Goal: Check status: Check status

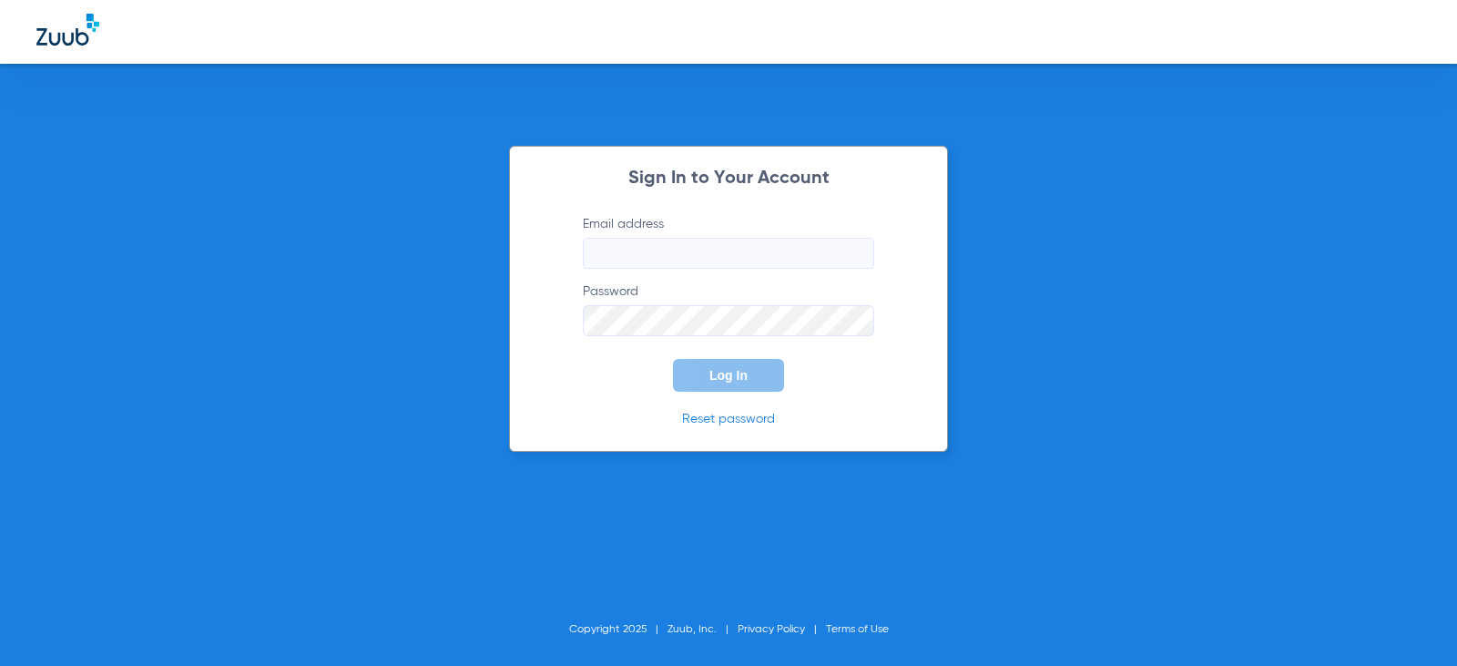
type input "[EMAIL_ADDRESS][DOMAIN_NAME]"
click at [726, 374] on span "Log In" at bounding box center [728, 375] width 38 height 15
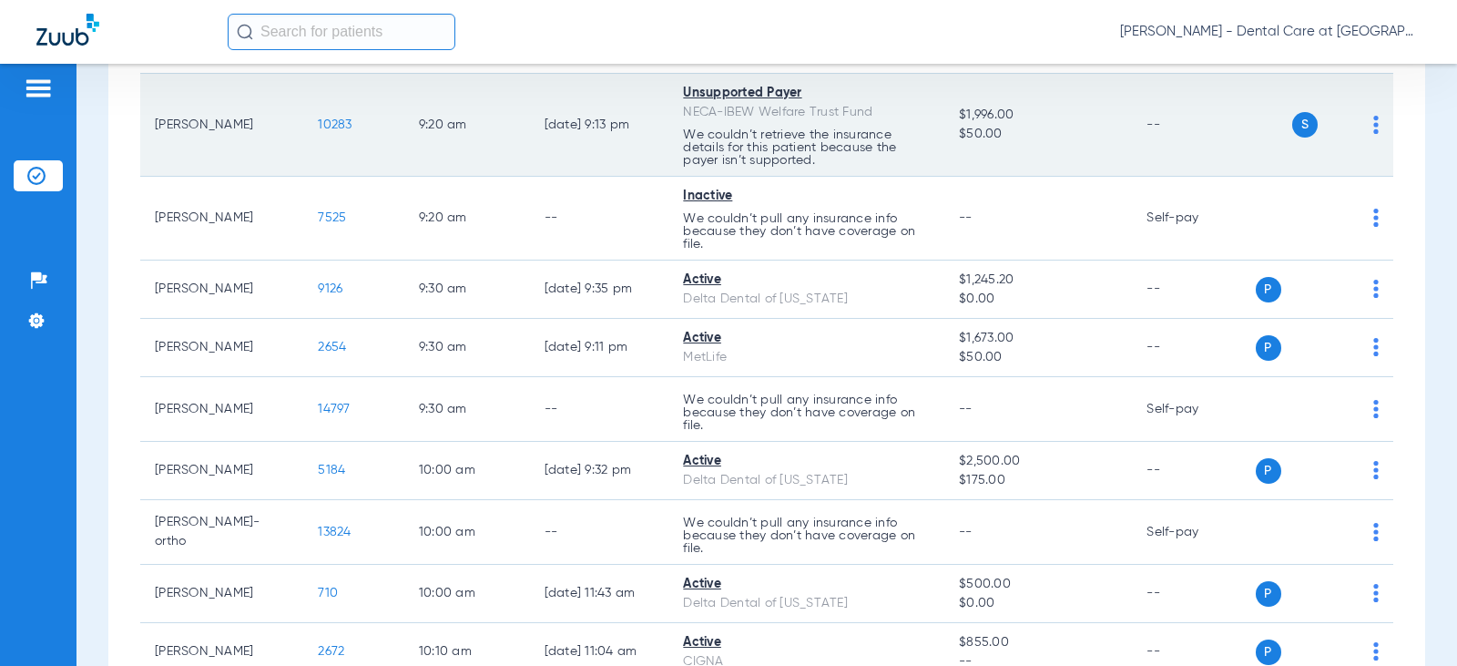
scroll to position [1238, 0]
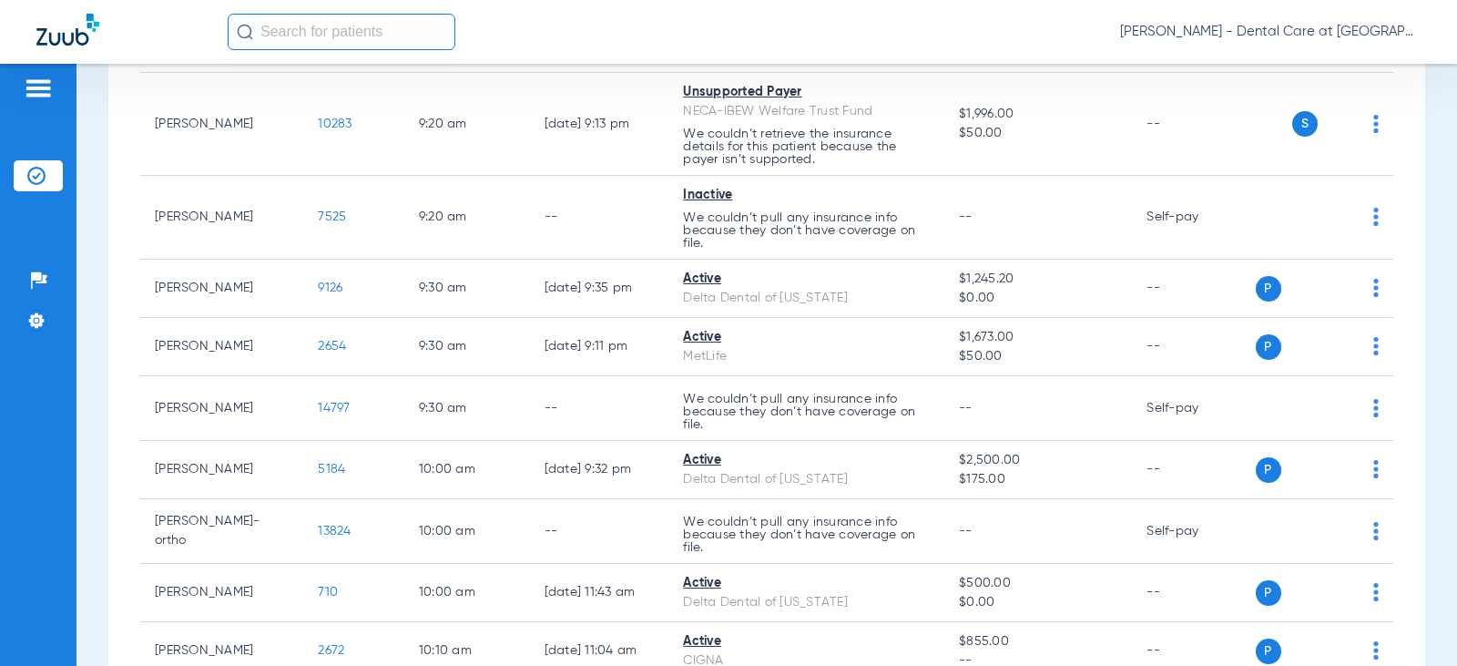
click at [381, 25] on input "text" at bounding box center [342, 32] width 228 height 36
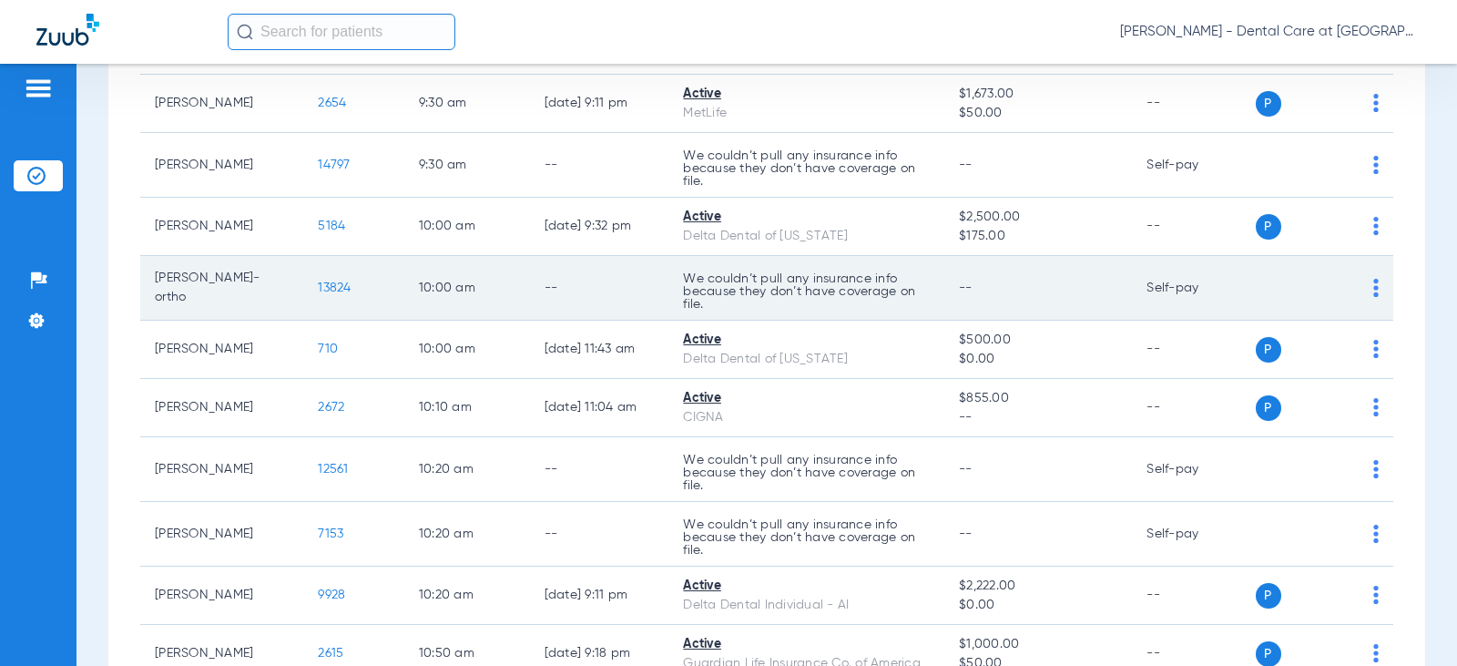
scroll to position [1511, 0]
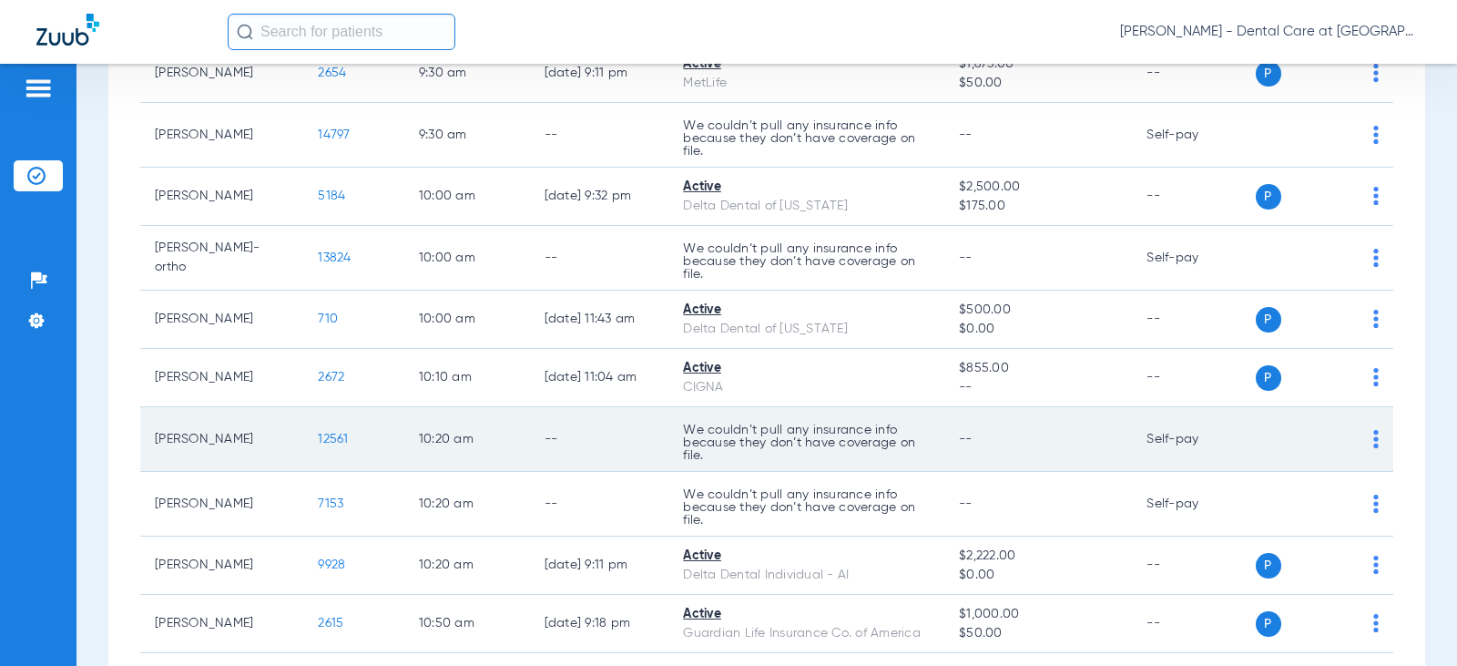
click at [931, 448] on td "We couldn’t pull any insurance info because they don’t have coverage on file." at bounding box center [806, 439] width 276 height 65
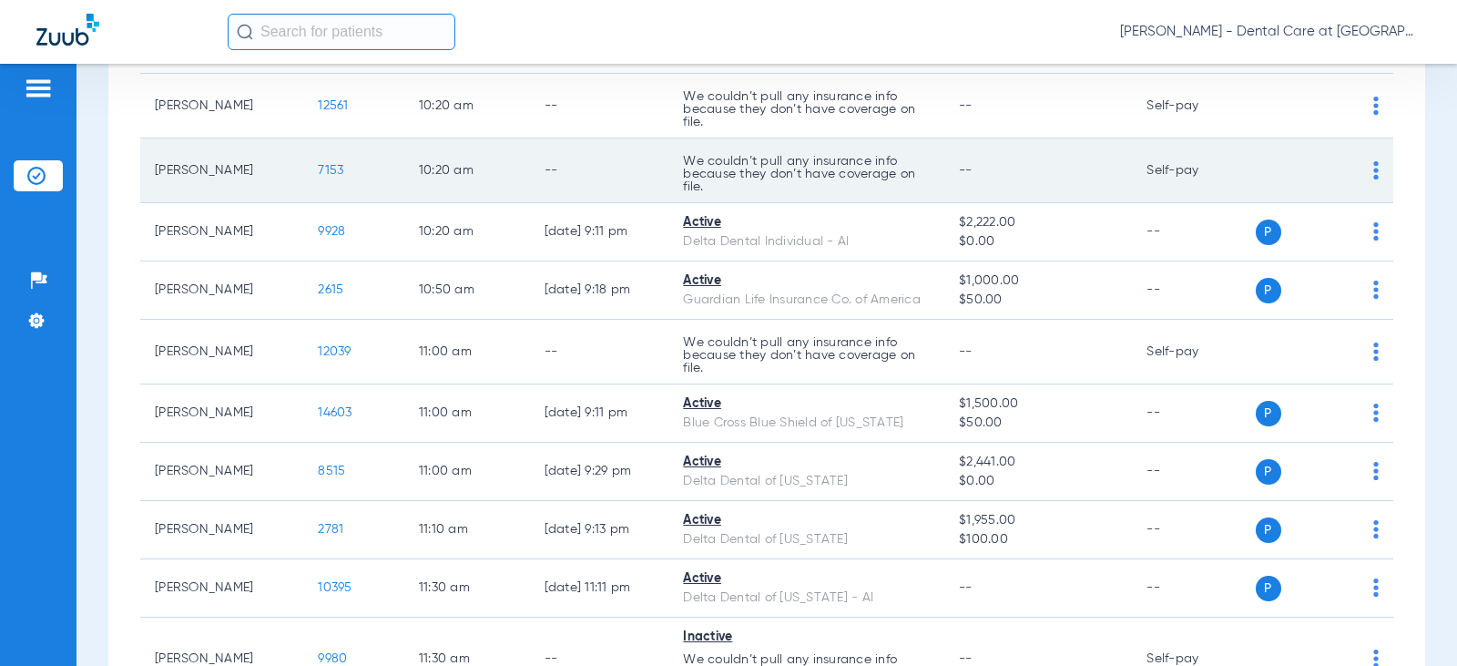
scroll to position [1876, 0]
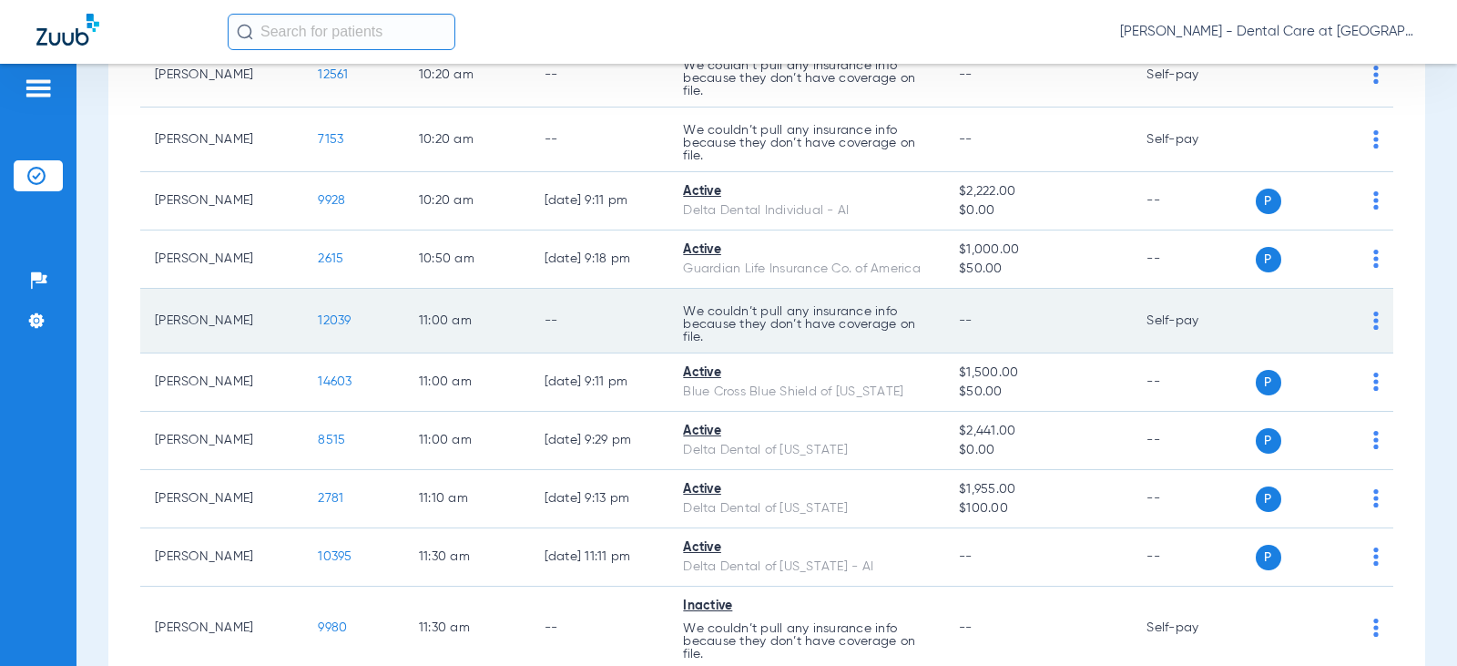
click at [603, 335] on td "--" at bounding box center [599, 321] width 139 height 65
click at [616, 335] on td "--" at bounding box center [599, 321] width 139 height 65
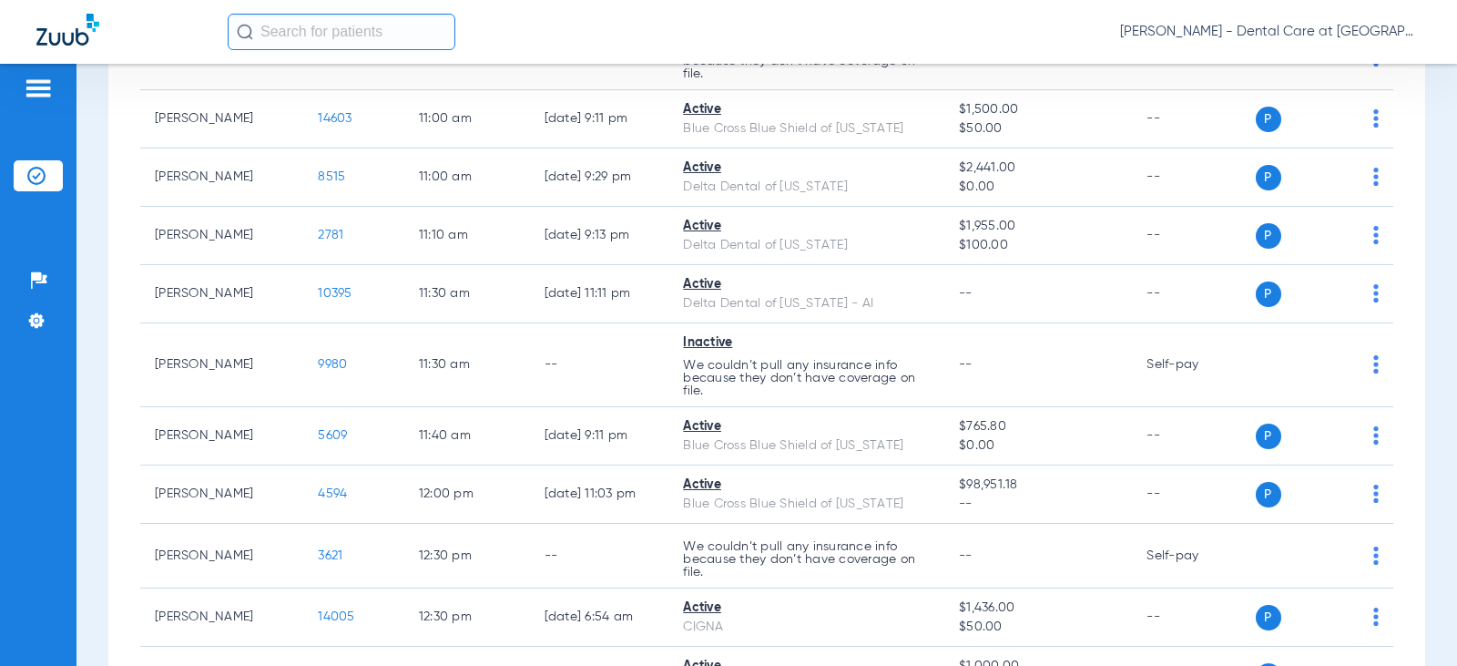
scroll to position [2149, 0]
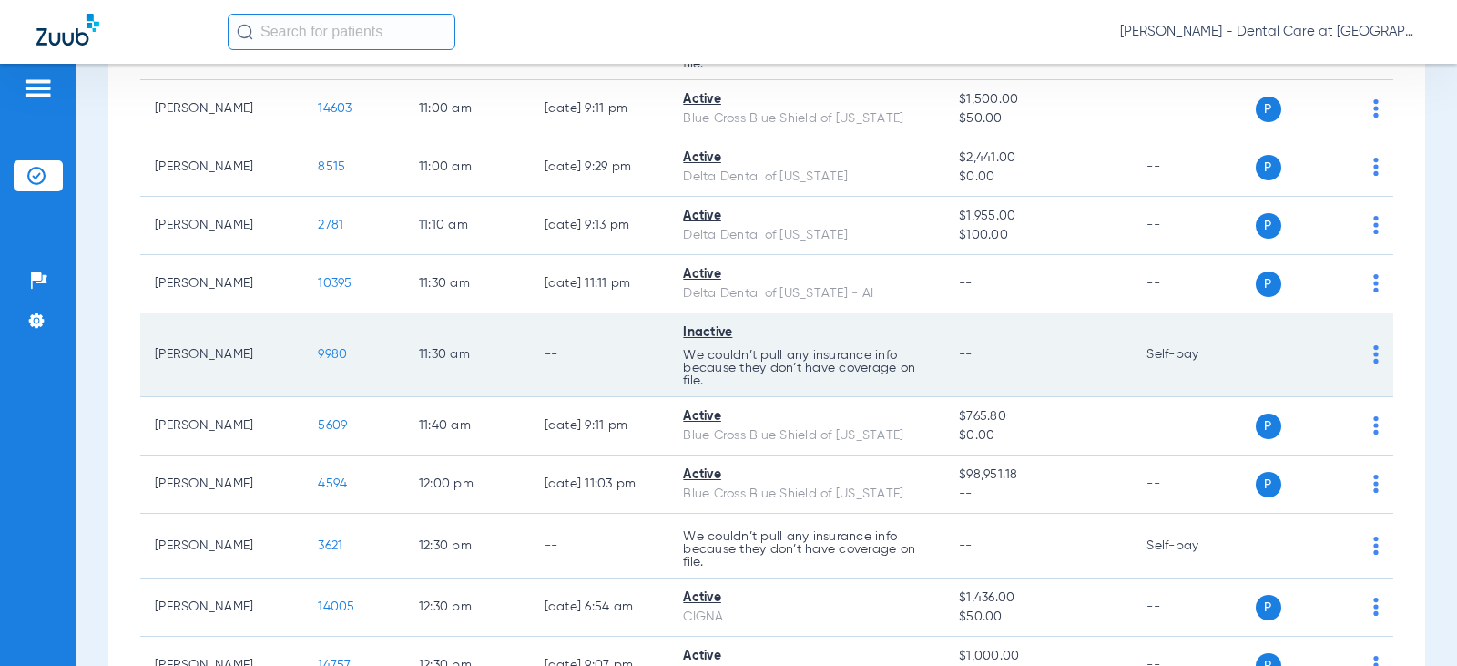
click at [573, 369] on td "--" at bounding box center [599, 355] width 139 height 84
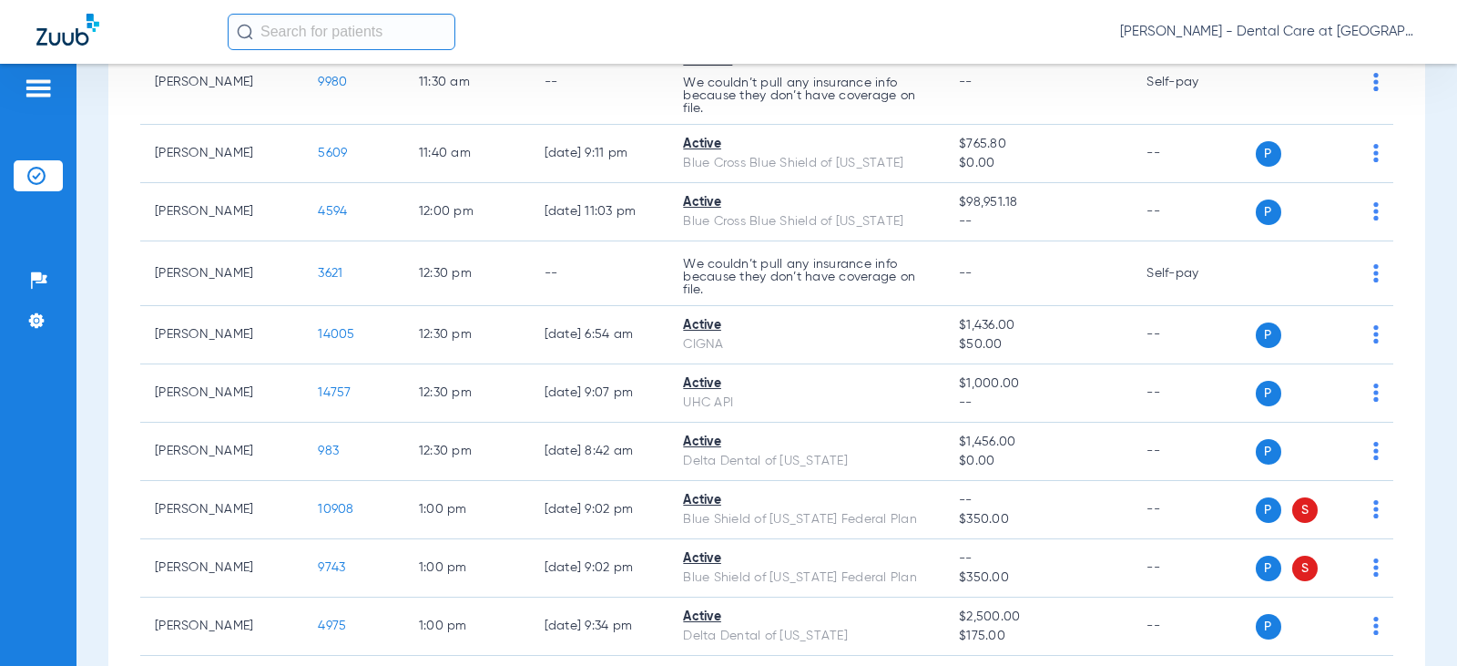
scroll to position [2422, 0]
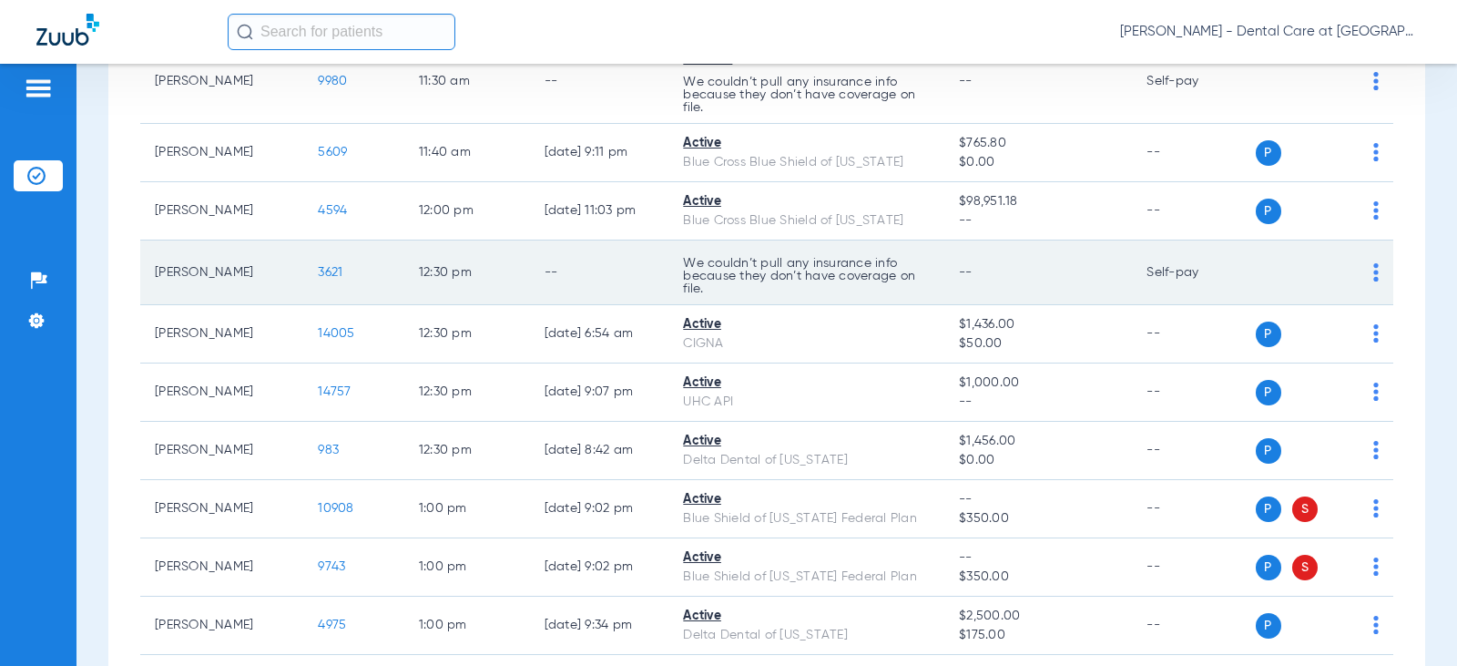
click at [569, 275] on td "--" at bounding box center [599, 272] width 139 height 65
click at [541, 275] on td "--" at bounding box center [599, 272] width 139 height 65
click at [453, 270] on td "12:30 PM" at bounding box center [467, 272] width 126 height 65
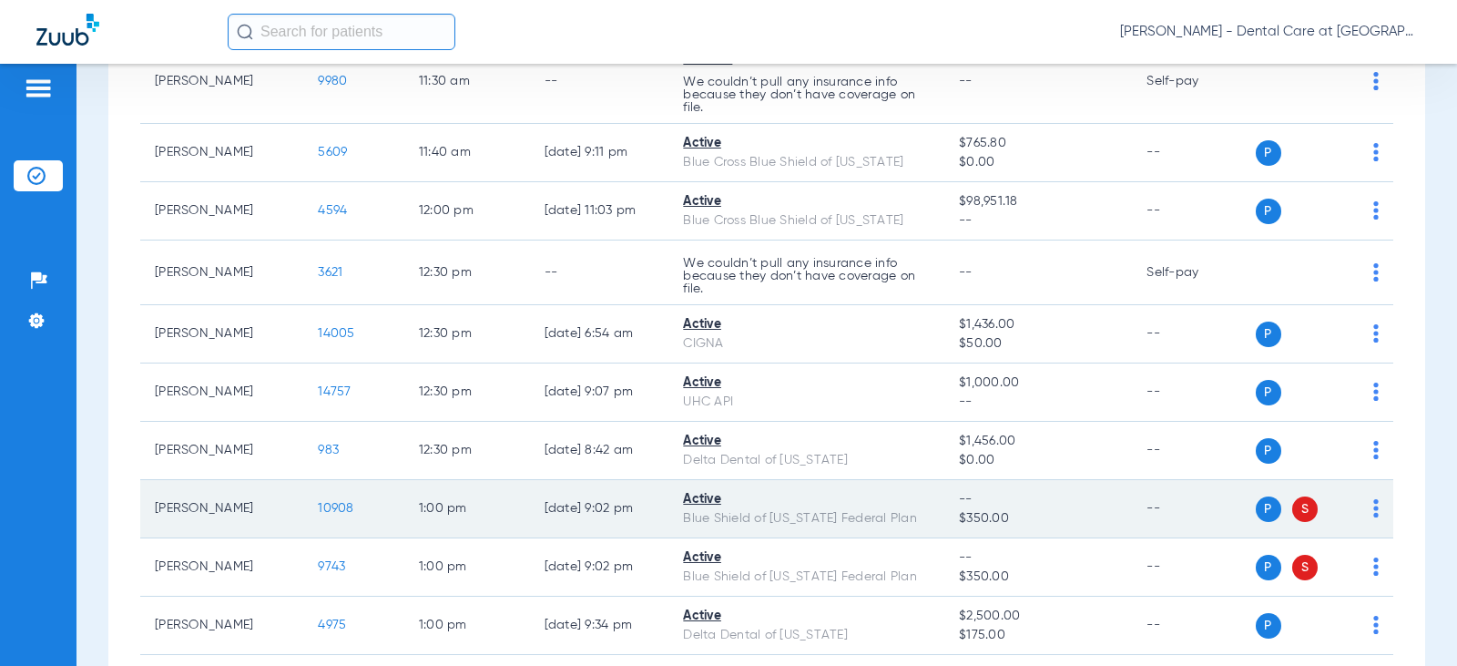
click at [743, 501] on div "Active" at bounding box center [806, 499] width 247 height 19
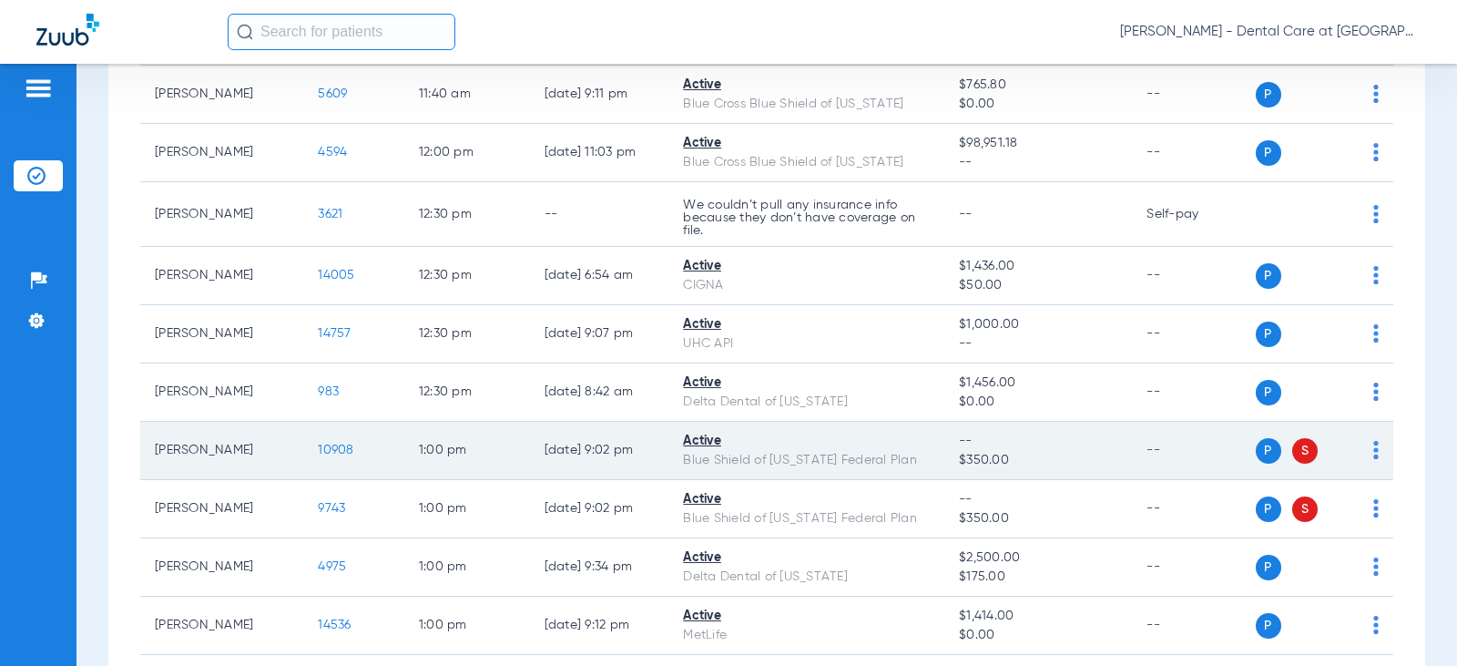
scroll to position [2513, 0]
